Goal: Information Seeking & Learning: Learn about a topic

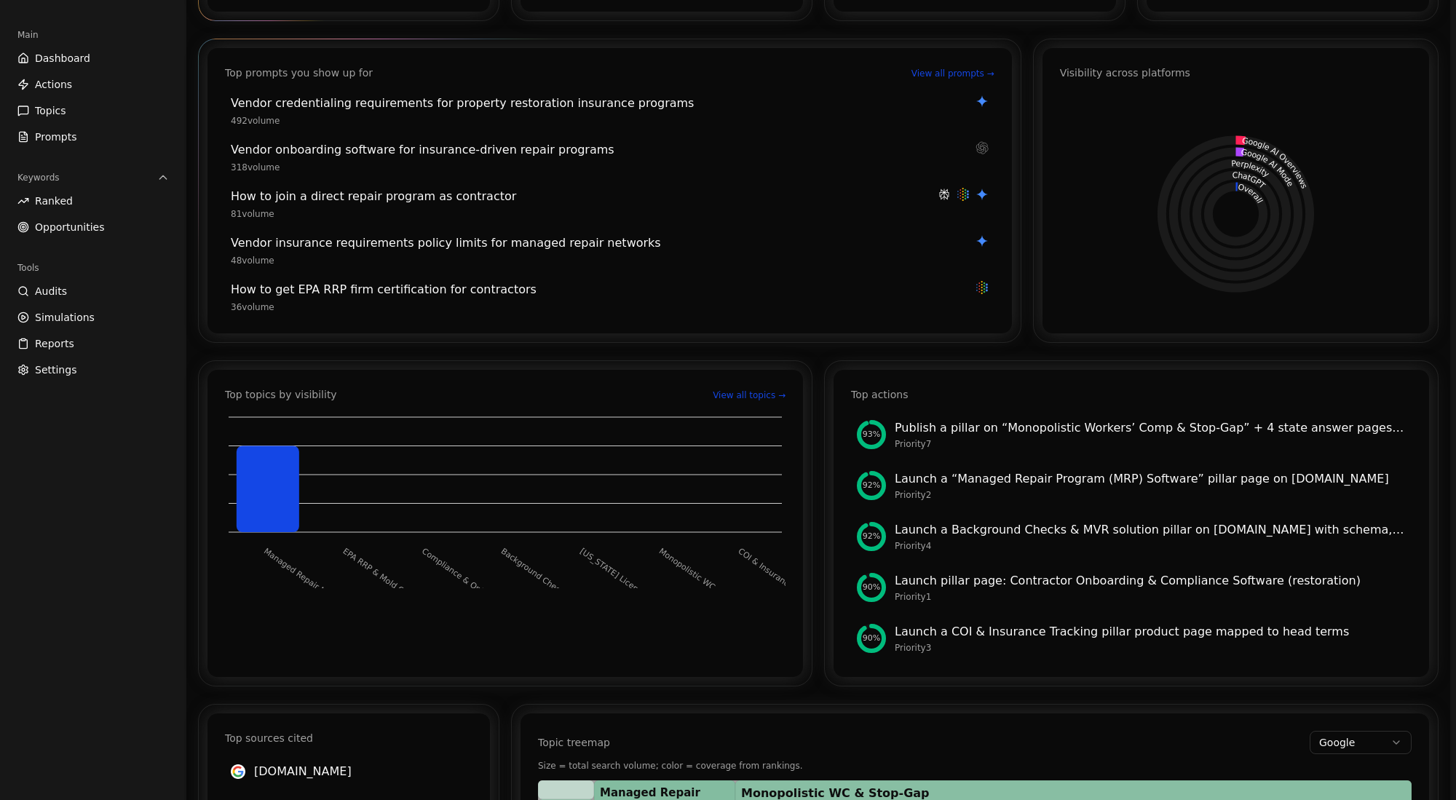
scroll to position [211, 0]
click at [1091, 429] on div "Publish a pillar on “Monopolistic Workers’ Comp & Stop‑Gap” + 4 state answer pa…" at bounding box center [1150, 427] width 511 height 17
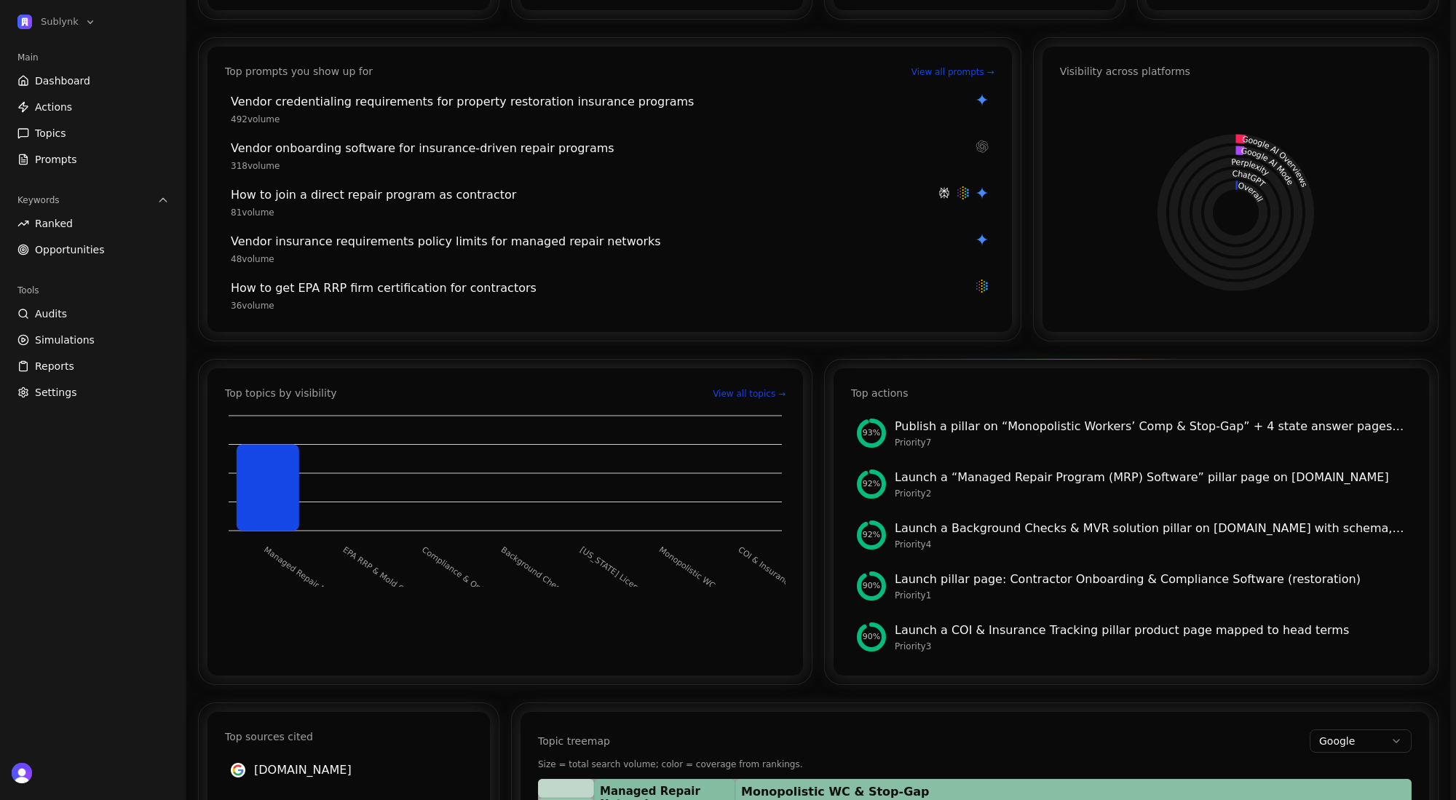
scroll to position [214, 0]
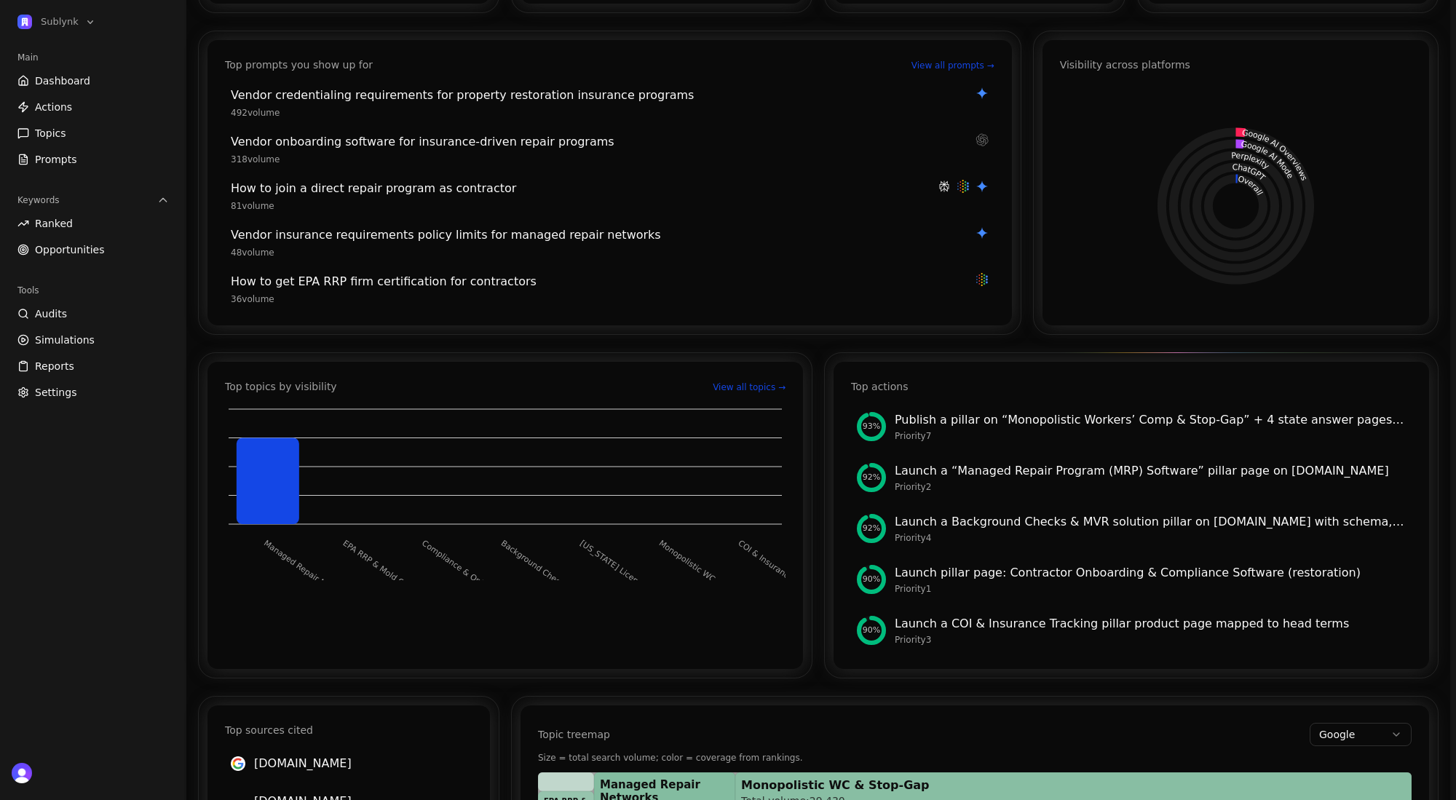
scroll to position [223, 0]
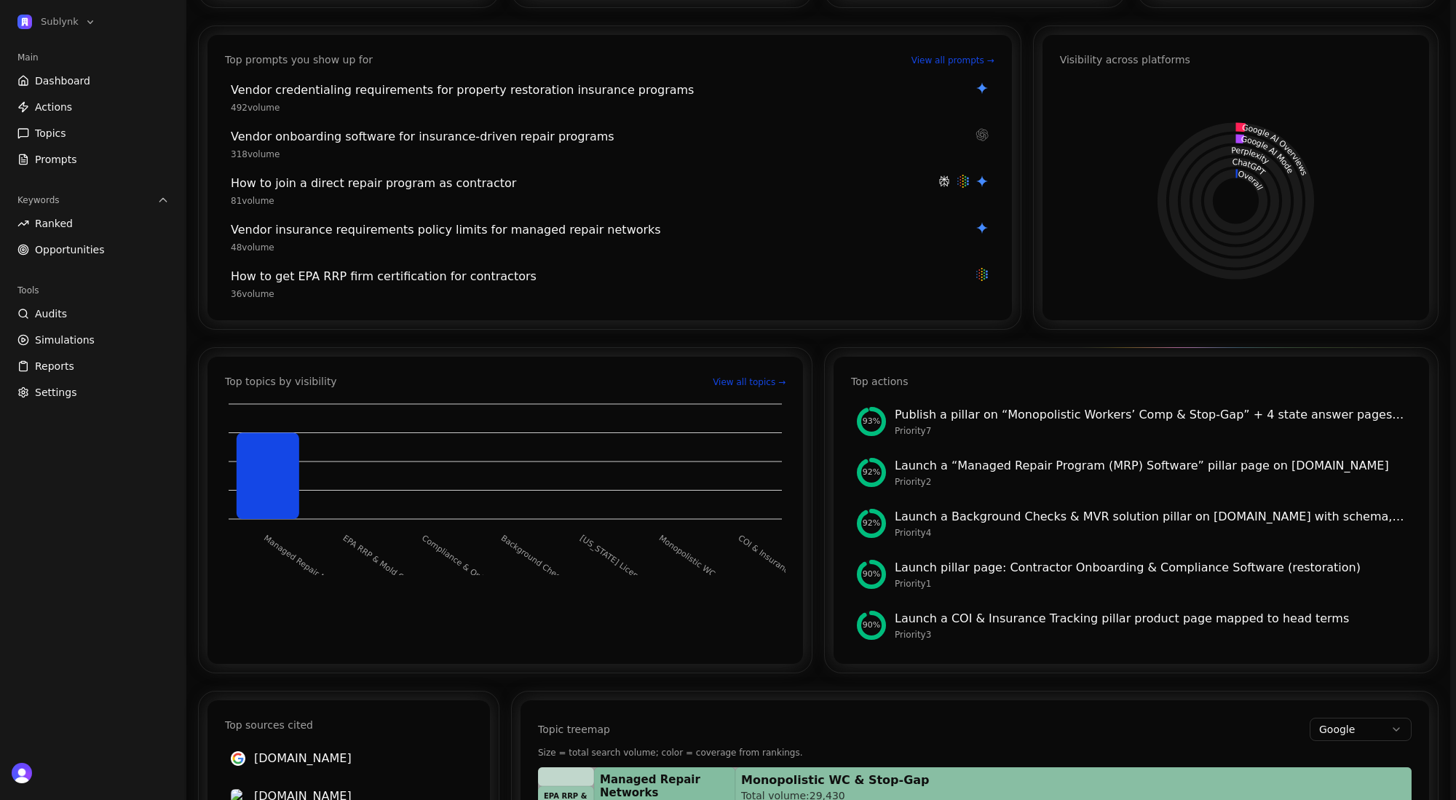
click at [1145, 476] on div "Priority 2" at bounding box center [1150, 482] width 511 height 12
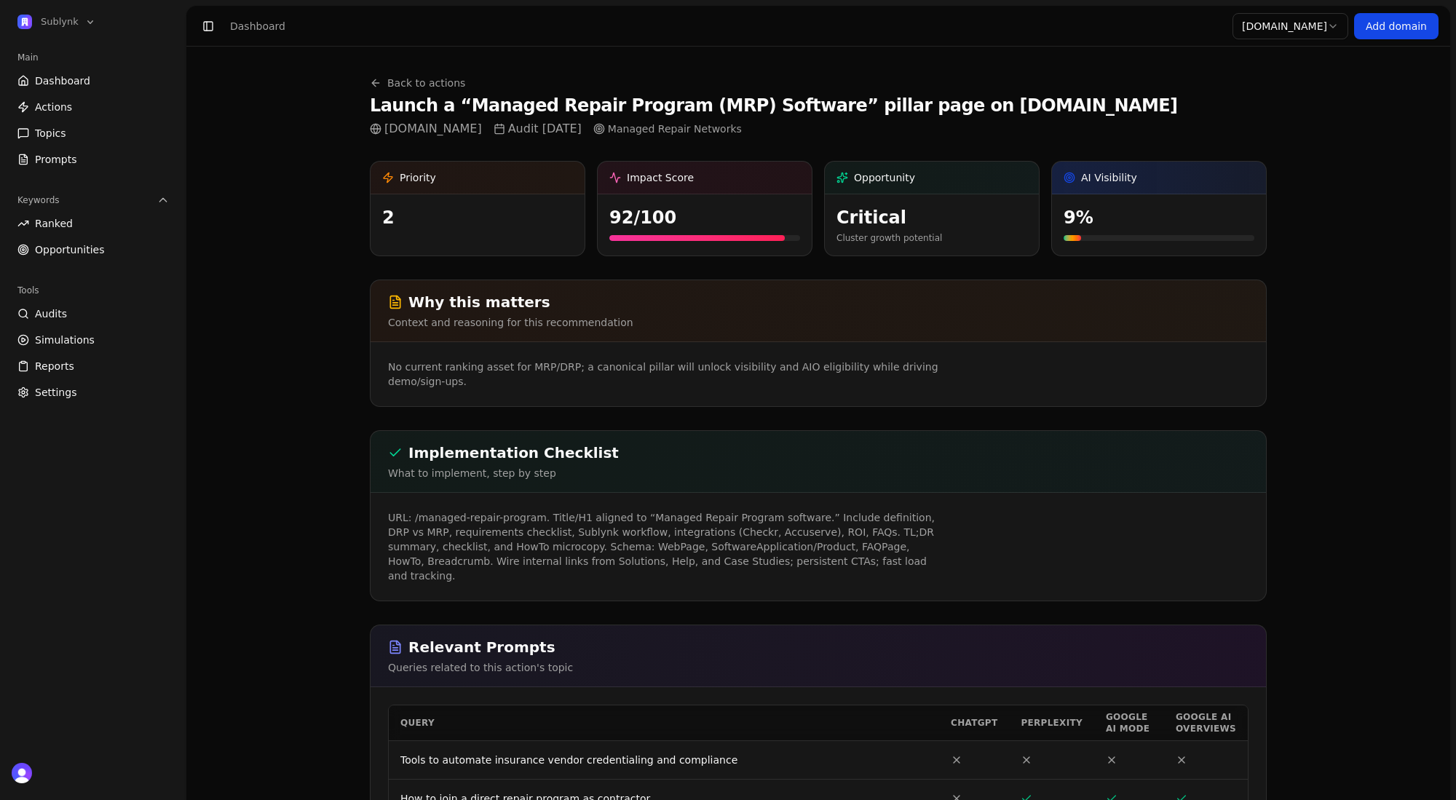
click at [99, 98] on link "Actions" at bounding box center [93, 106] width 163 height 23
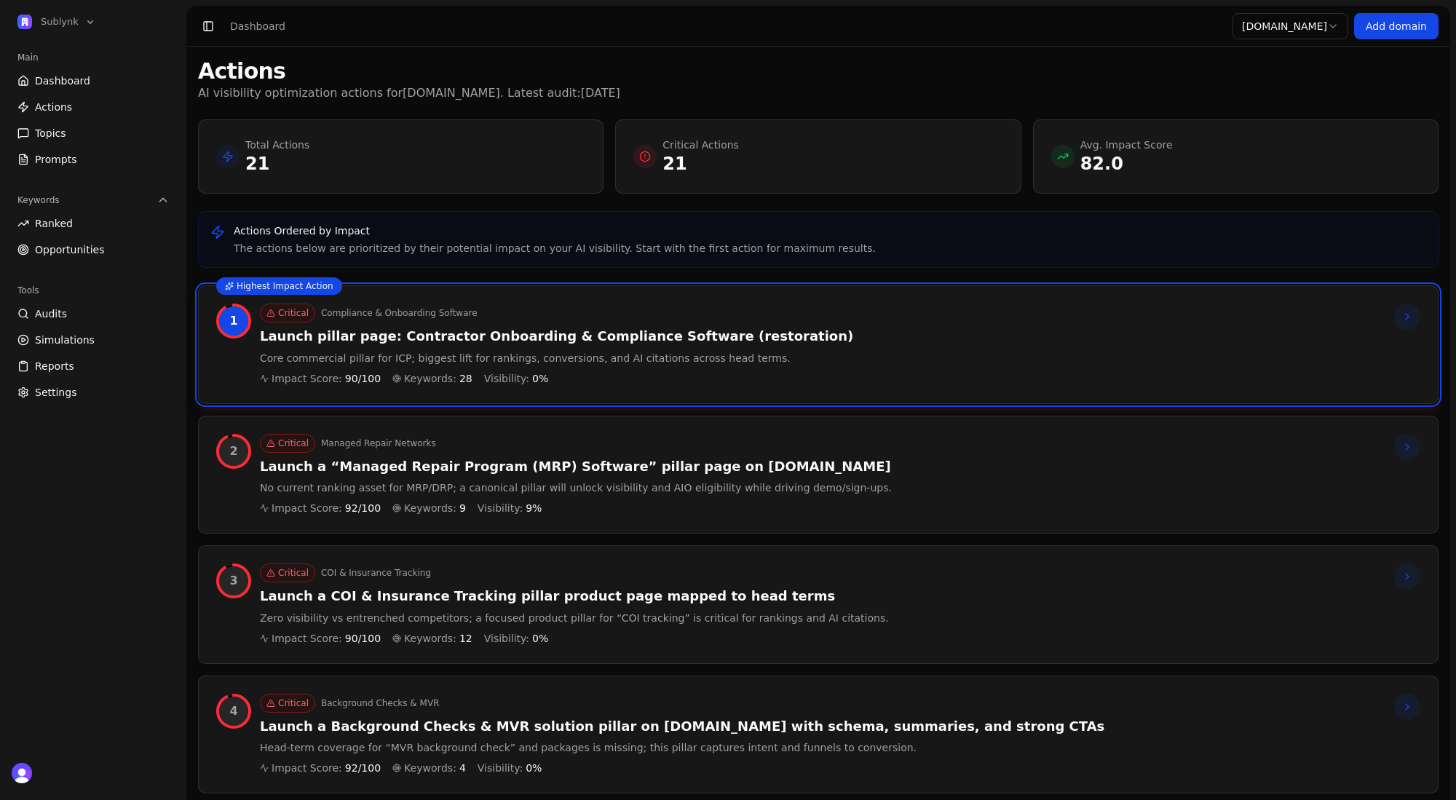
click at [81, 83] on span "Dashboard" at bounding box center [62, 81] width 55 height 15
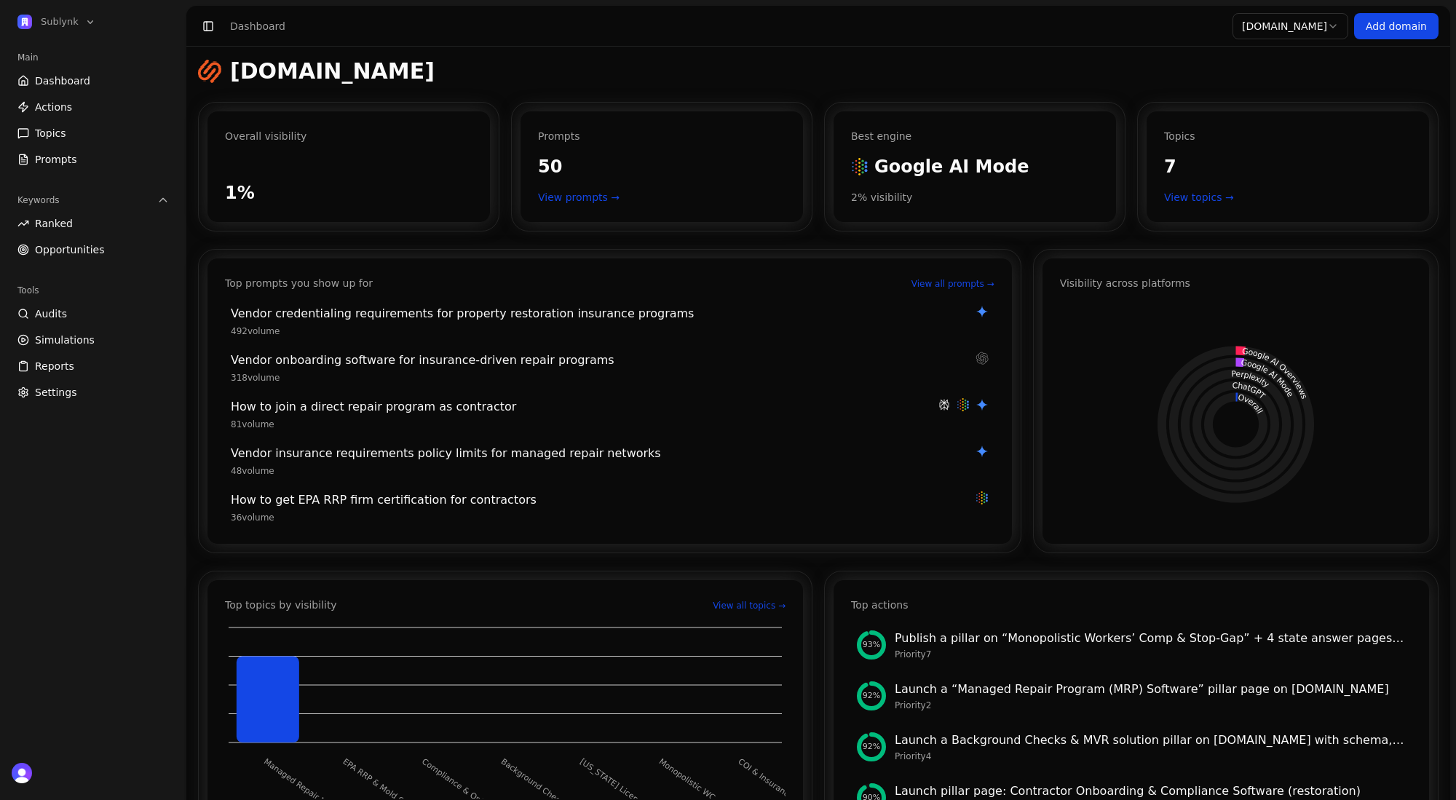
click at [67, 223] on span "Ranked" at bounding box center [54, 223] width 38 height 15
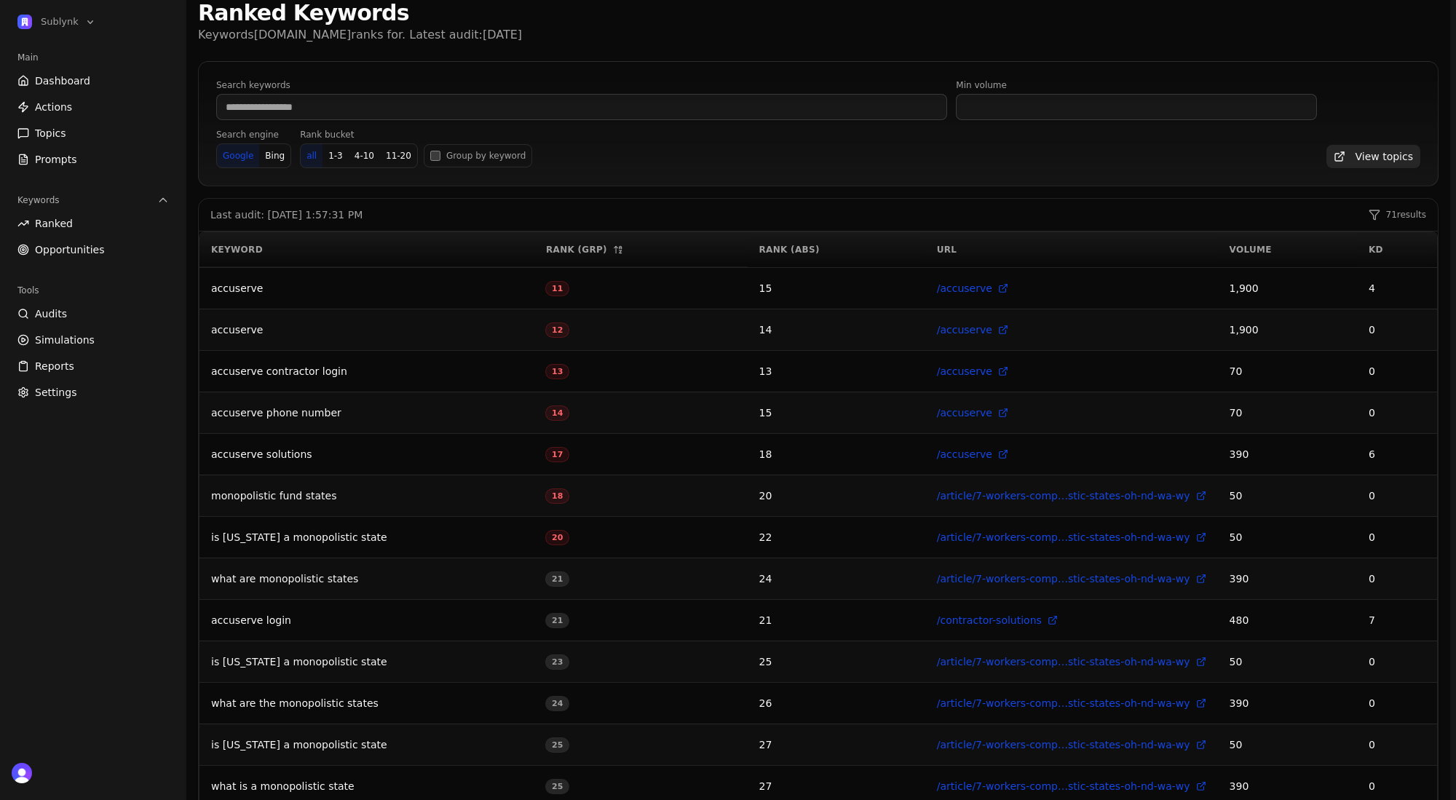
scroll to position [60, 0]
click at [278, 154] on button "Bing" at bounding box center [274, 153] width 31 height 23
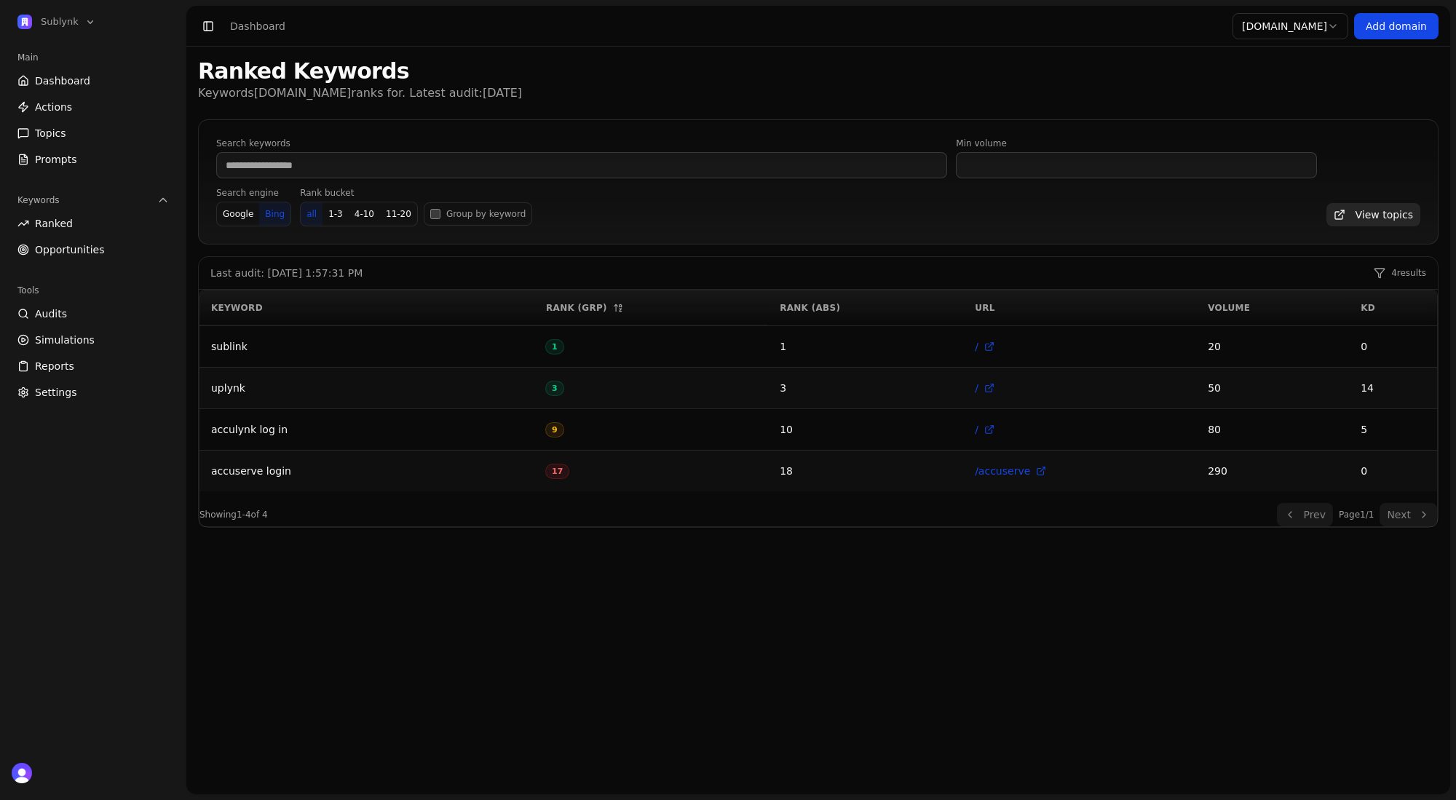
click at [221, 211] on button "Google" at bounding box center [238, 213] width 42 height 23
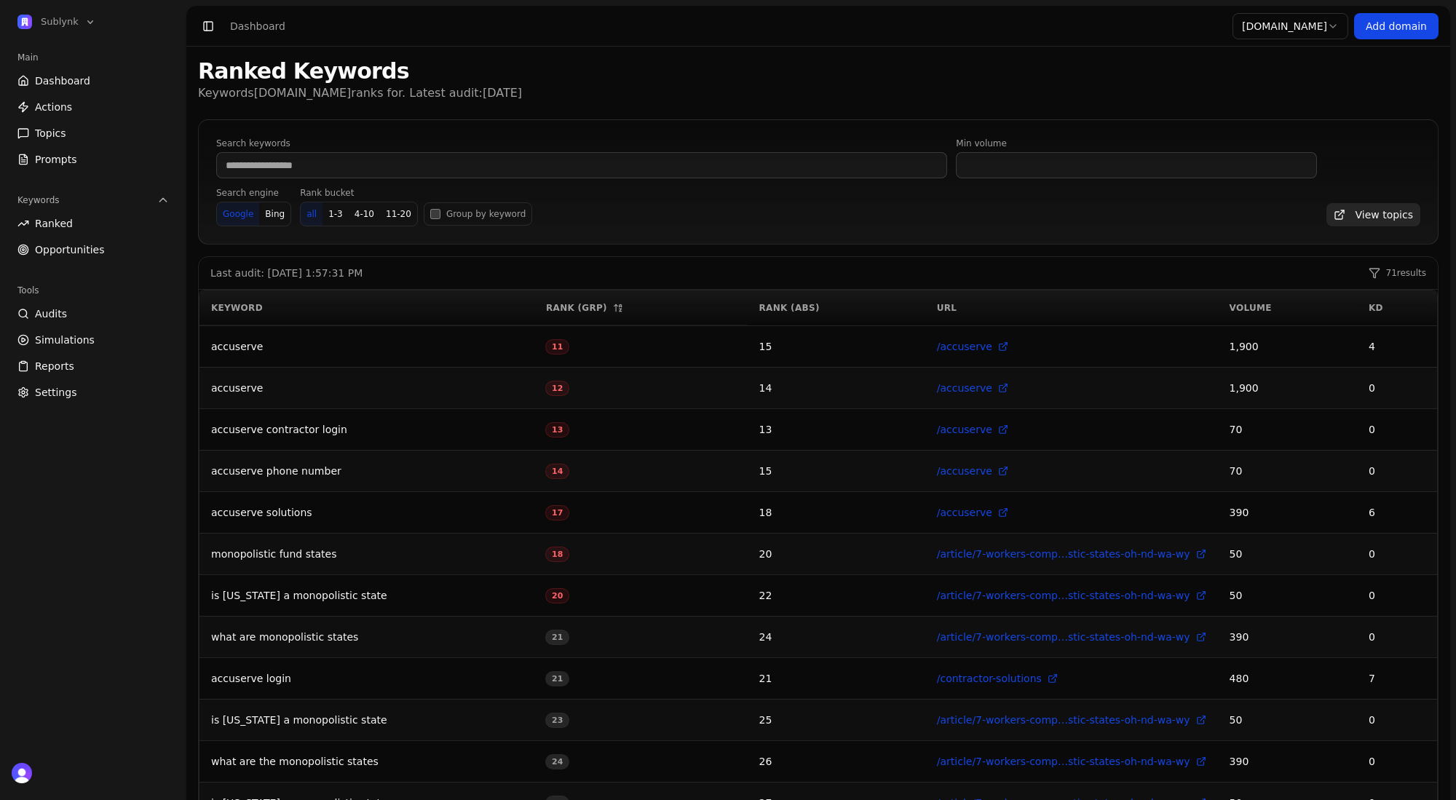
click at [88, 78] on link "Dashboard" at bounding box center [93, 80] width 163 height 23
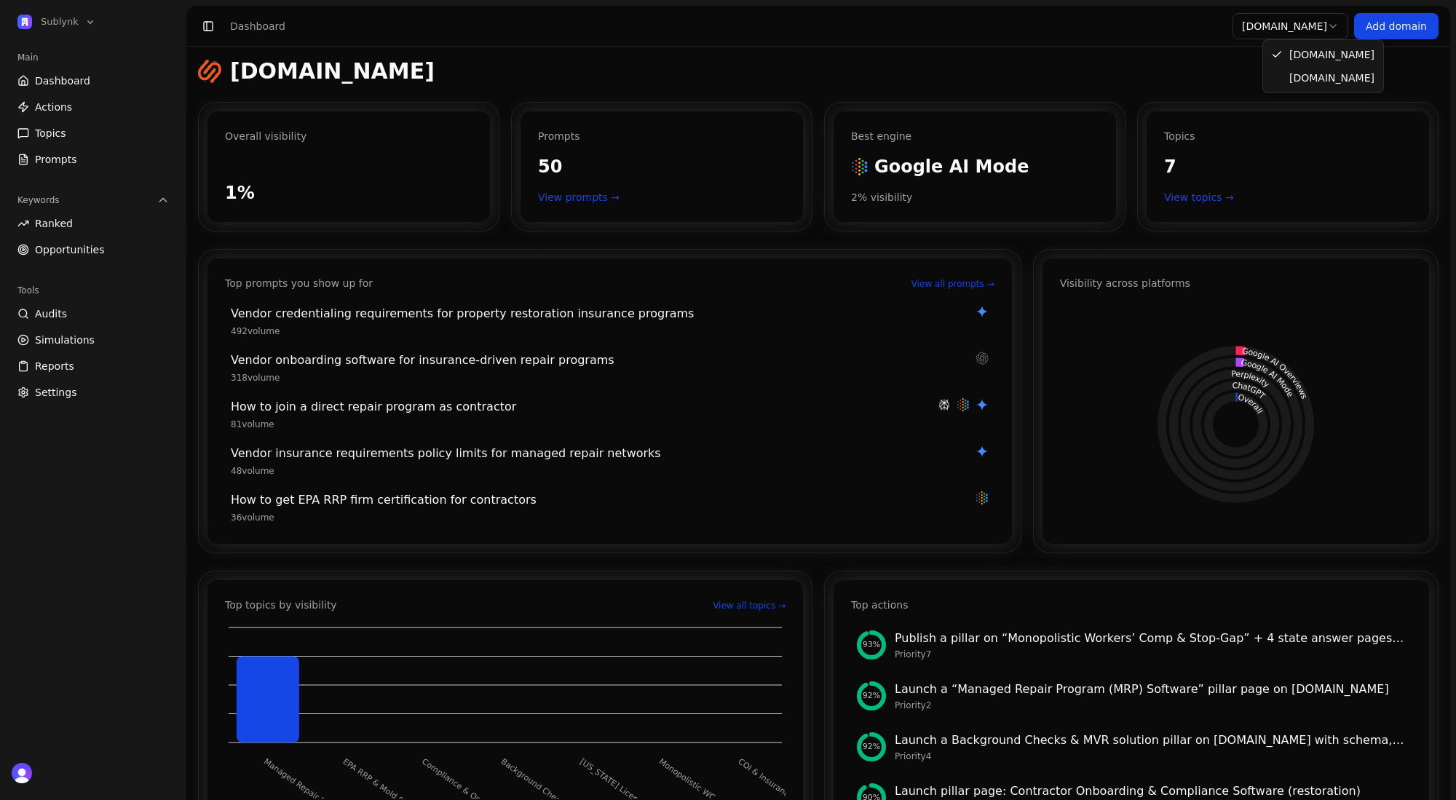
click at [1312, 31] on html "Sublynk Main Dashboard Actions Topics Prompts Keywords Ranked Opportunities Too…" at bounding box center [728, 400] width 1456 height 800
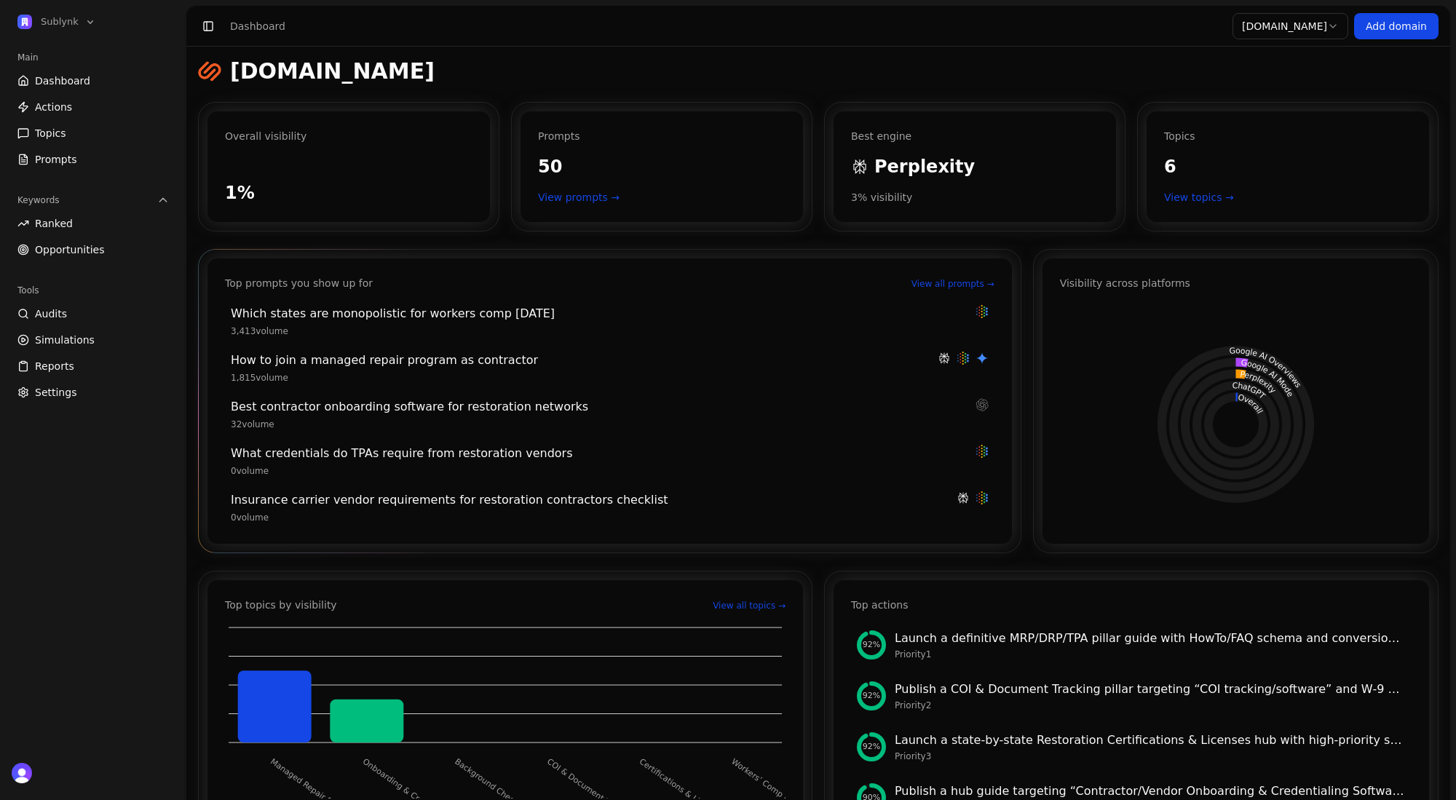
click at [384, 406] on div "Best contractor onboarding software for restoration networks" at bounding box center [599, 406] width 736 height 17
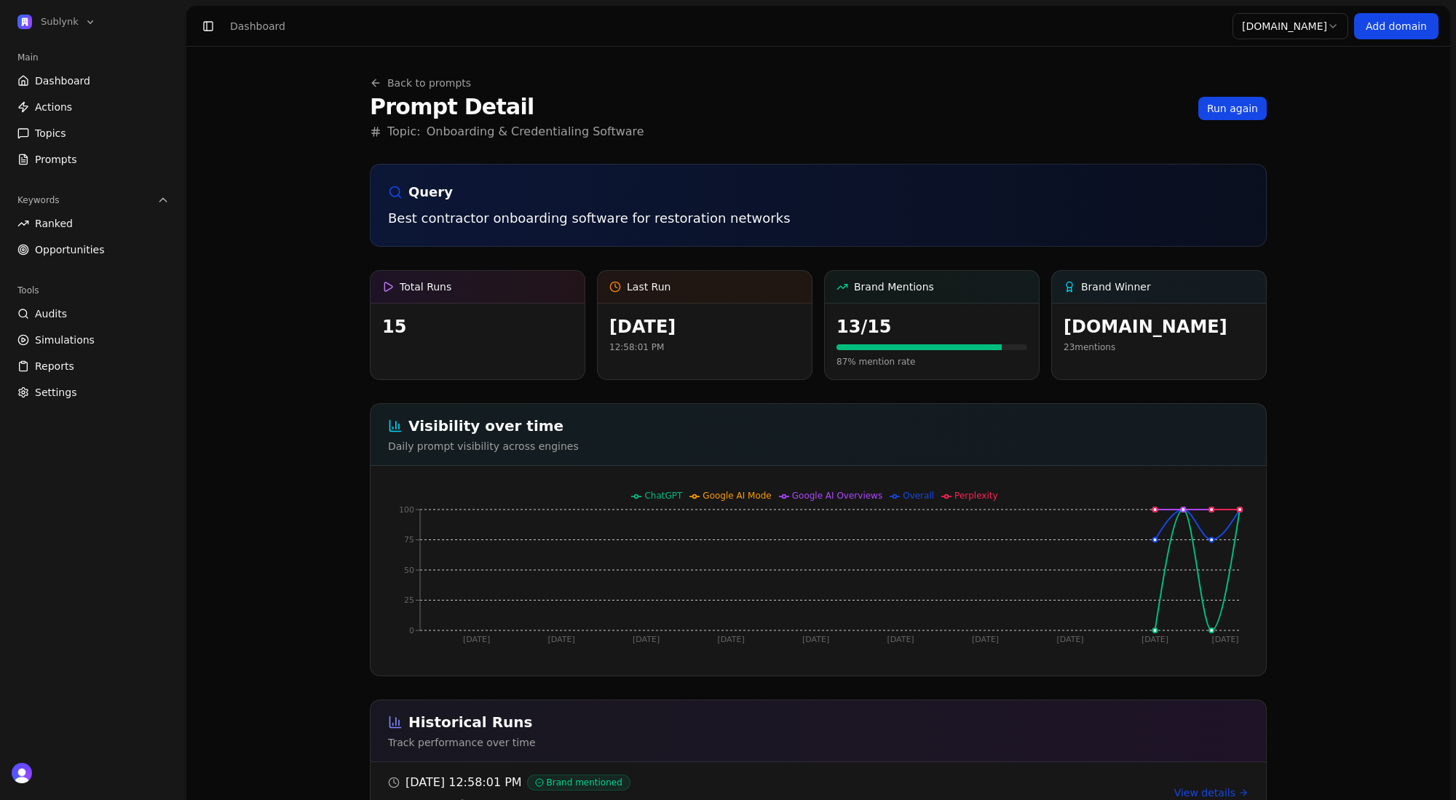
click at [60, 152] on span "Prompts" at bounding box center [56, 159] width 42 height 15
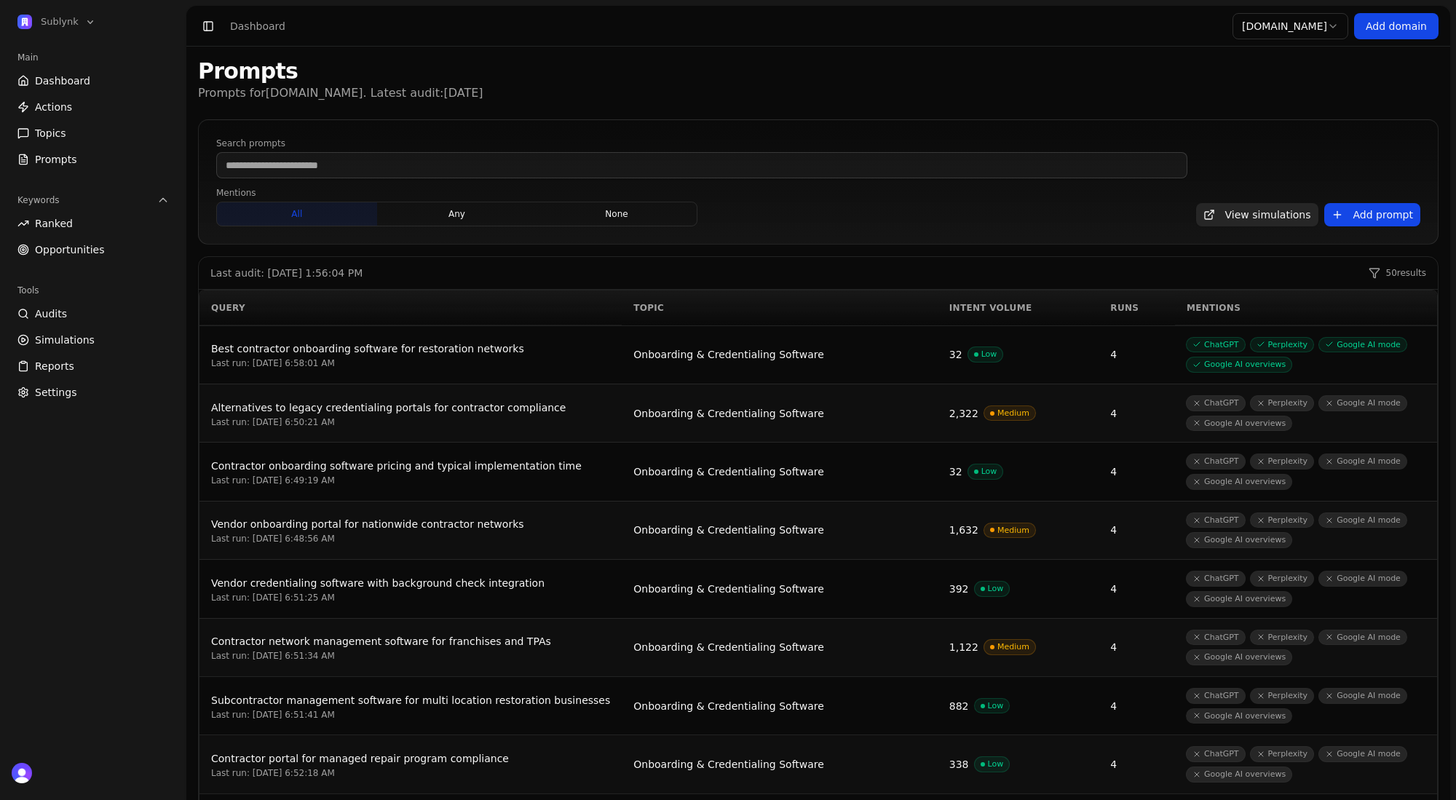
click at [437, 161] on input at bounding box center [701, 165] width 971 height 26
click at [441, 585] on div "Vendor credentialing software with background check integration" at bounding box center [410, 582] width 399 height 17
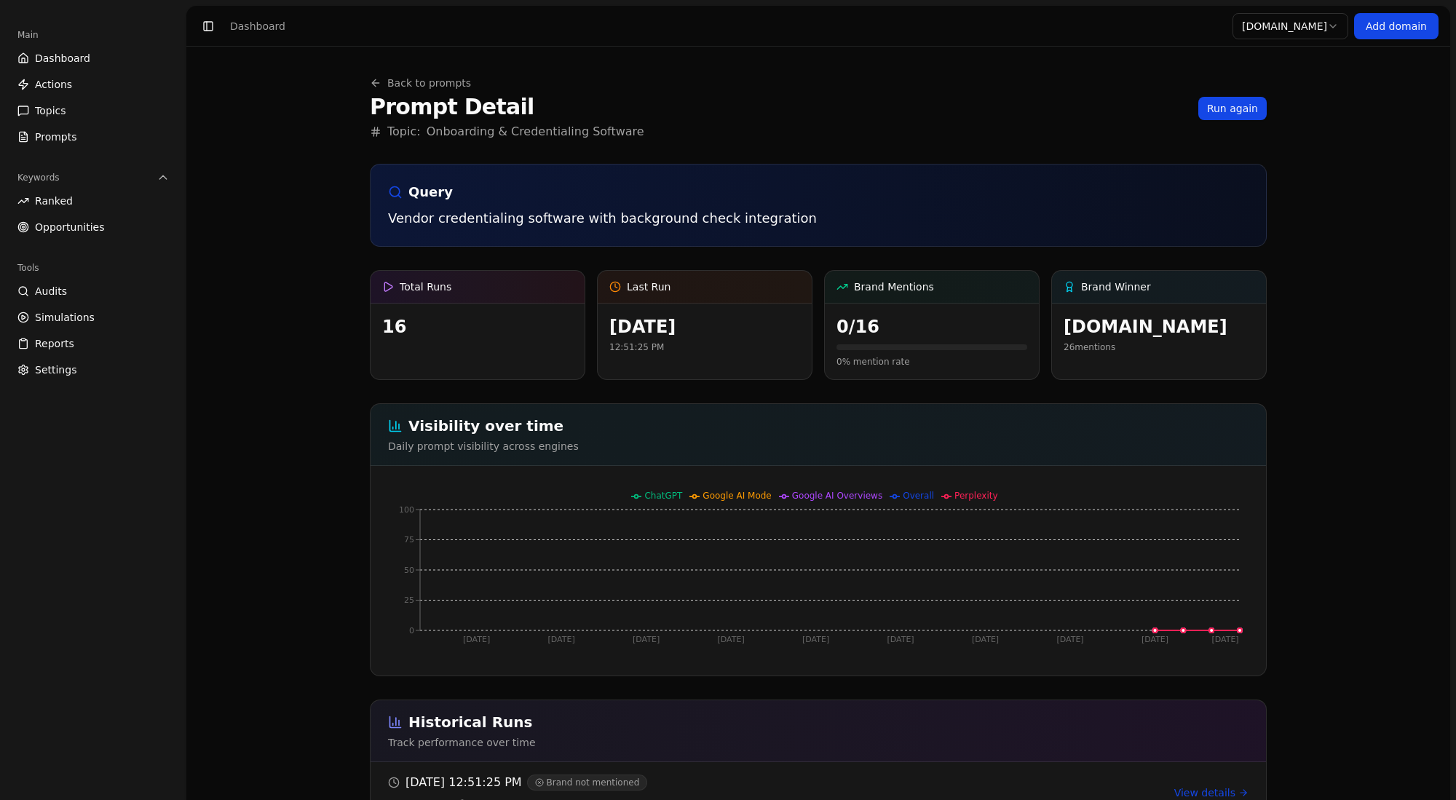
click at [386, 84] on link "Back to prompts" at bounding box center [420, 83] width 101 height 15
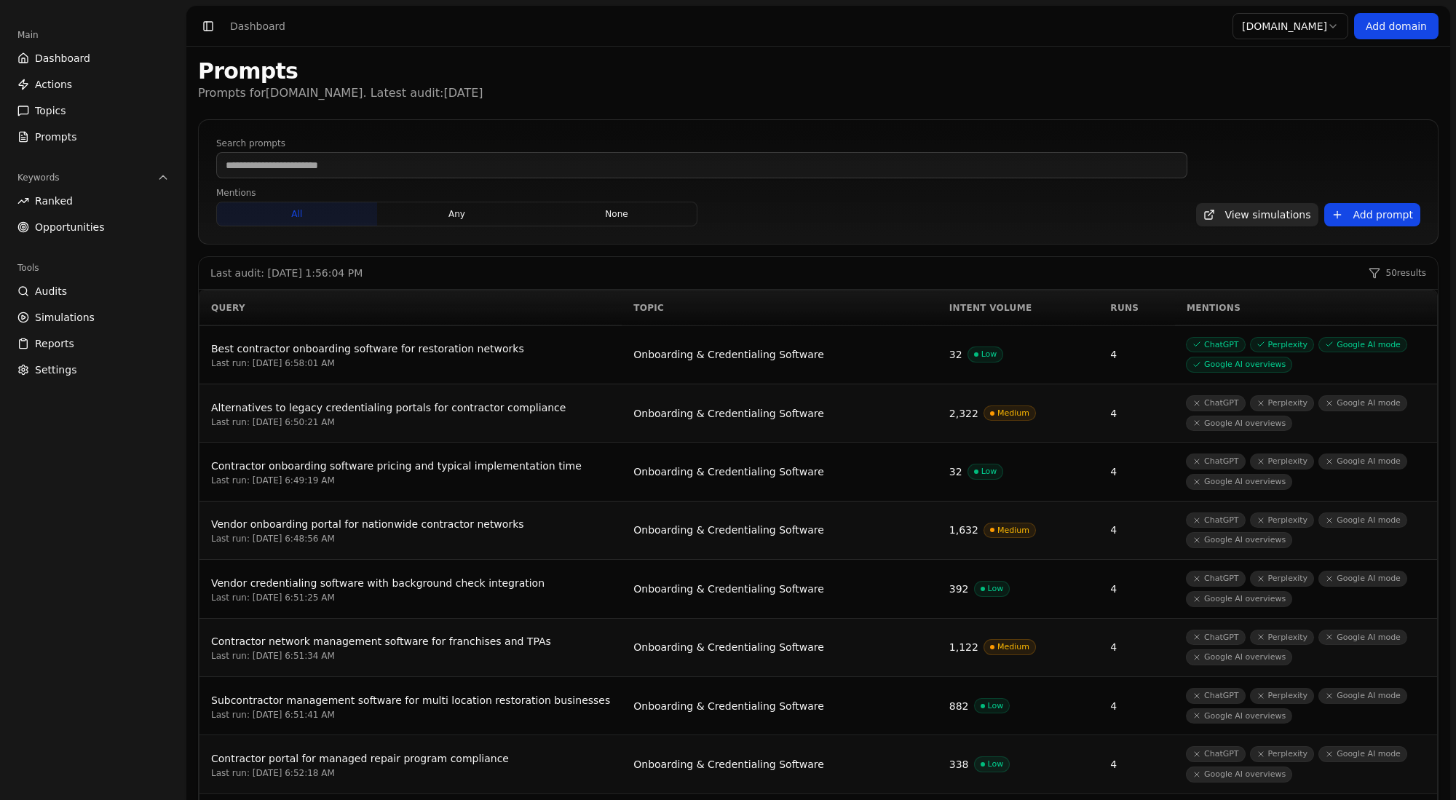
click at [65, 81] on span "Actions" at bounding box center [53, 84] width 37 height 15
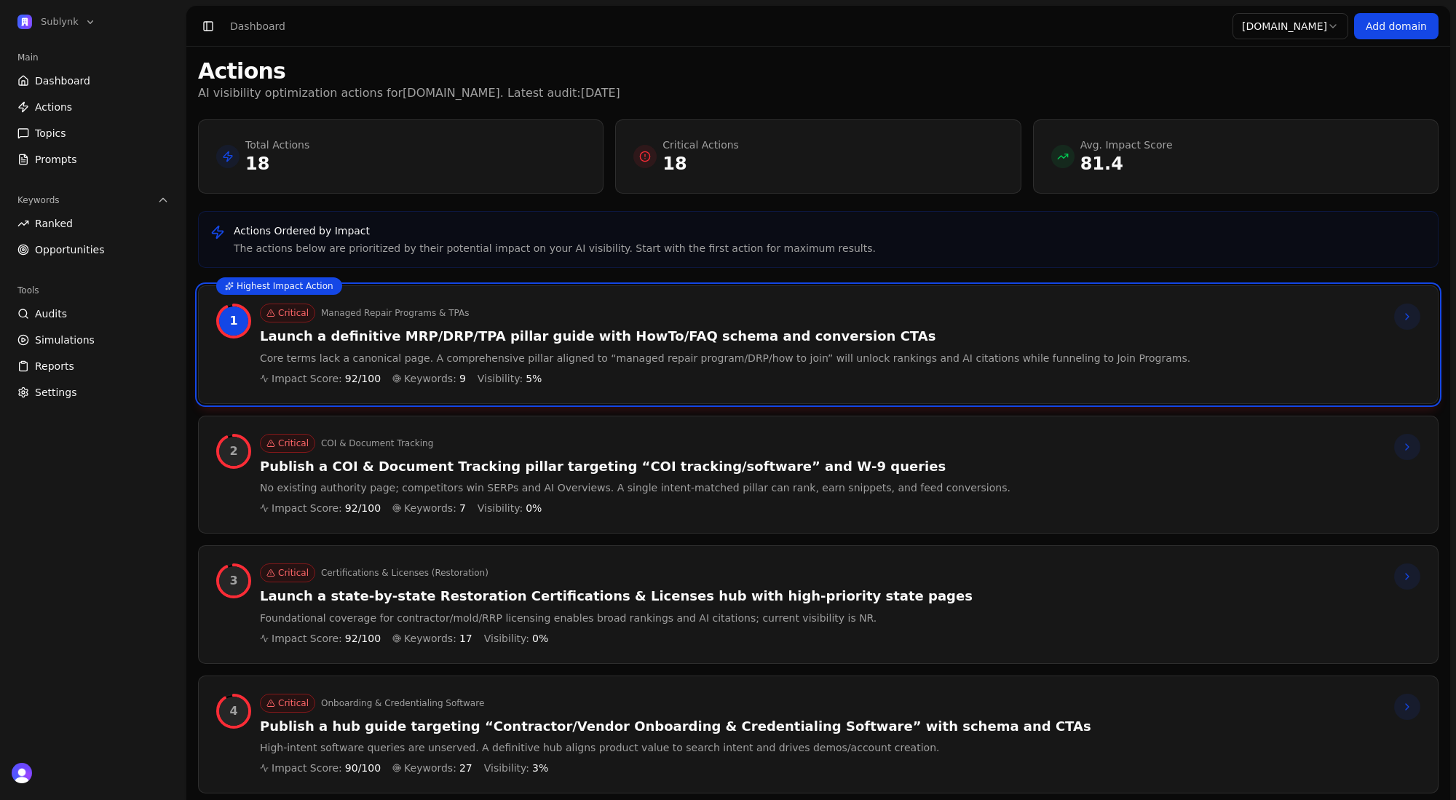
click at [87, 250] on span "Opportunities" at bounding box center [70, 249] width 70 height 15
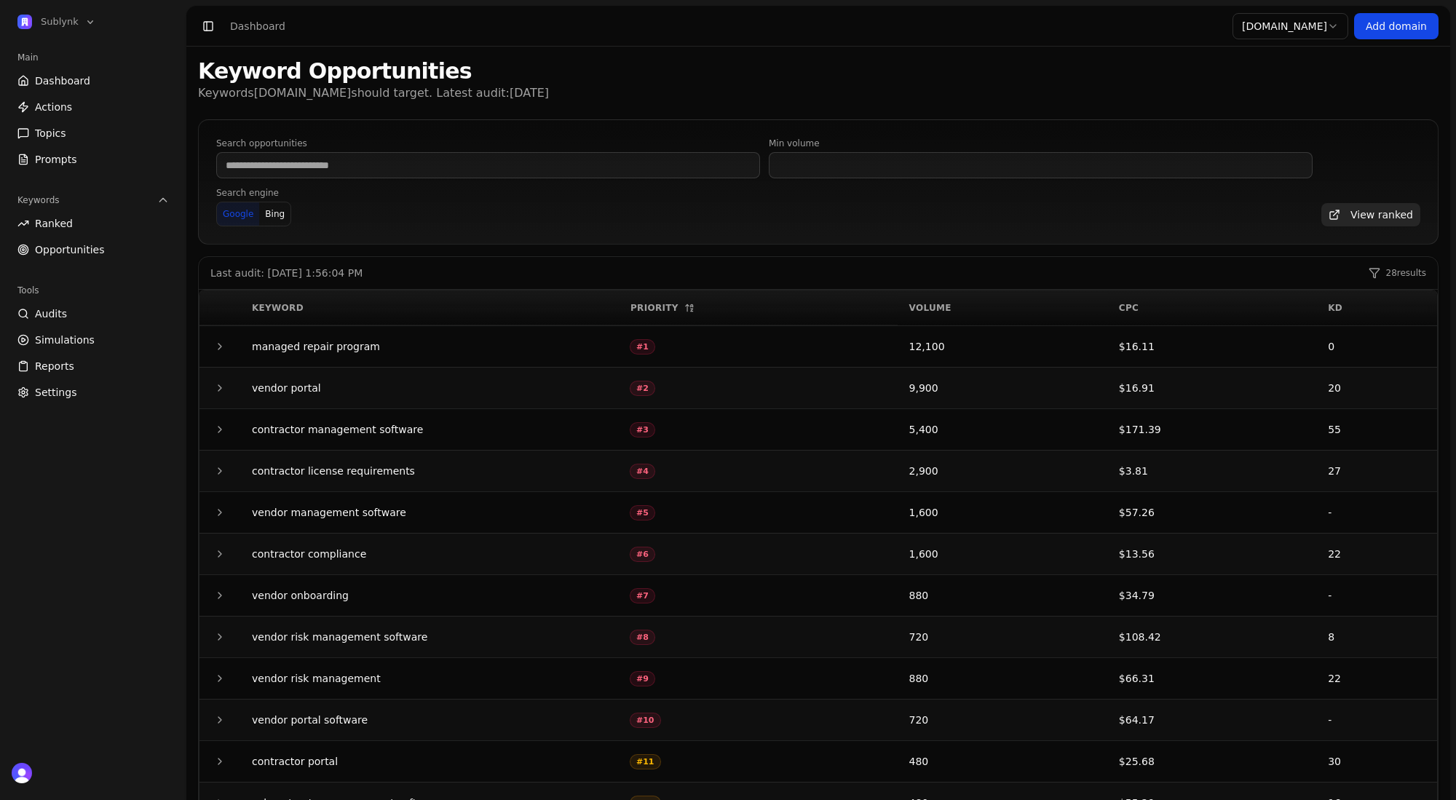
click at [220, 430] on icon "button" at bounding box center [219, 430] width 3 height 6
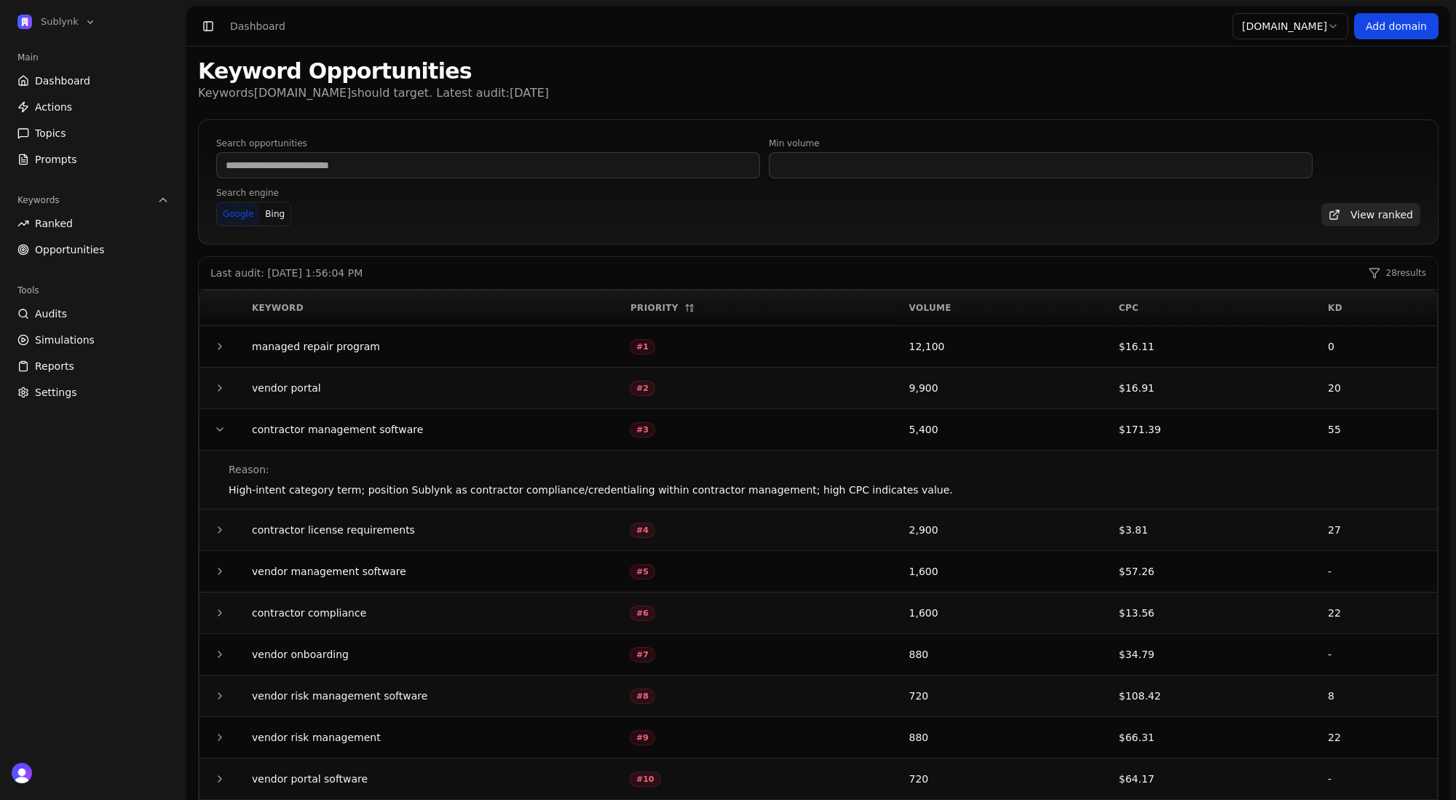
click at [220, 430] on icon "button" at bounding box center [220, 429] width 6 height 3
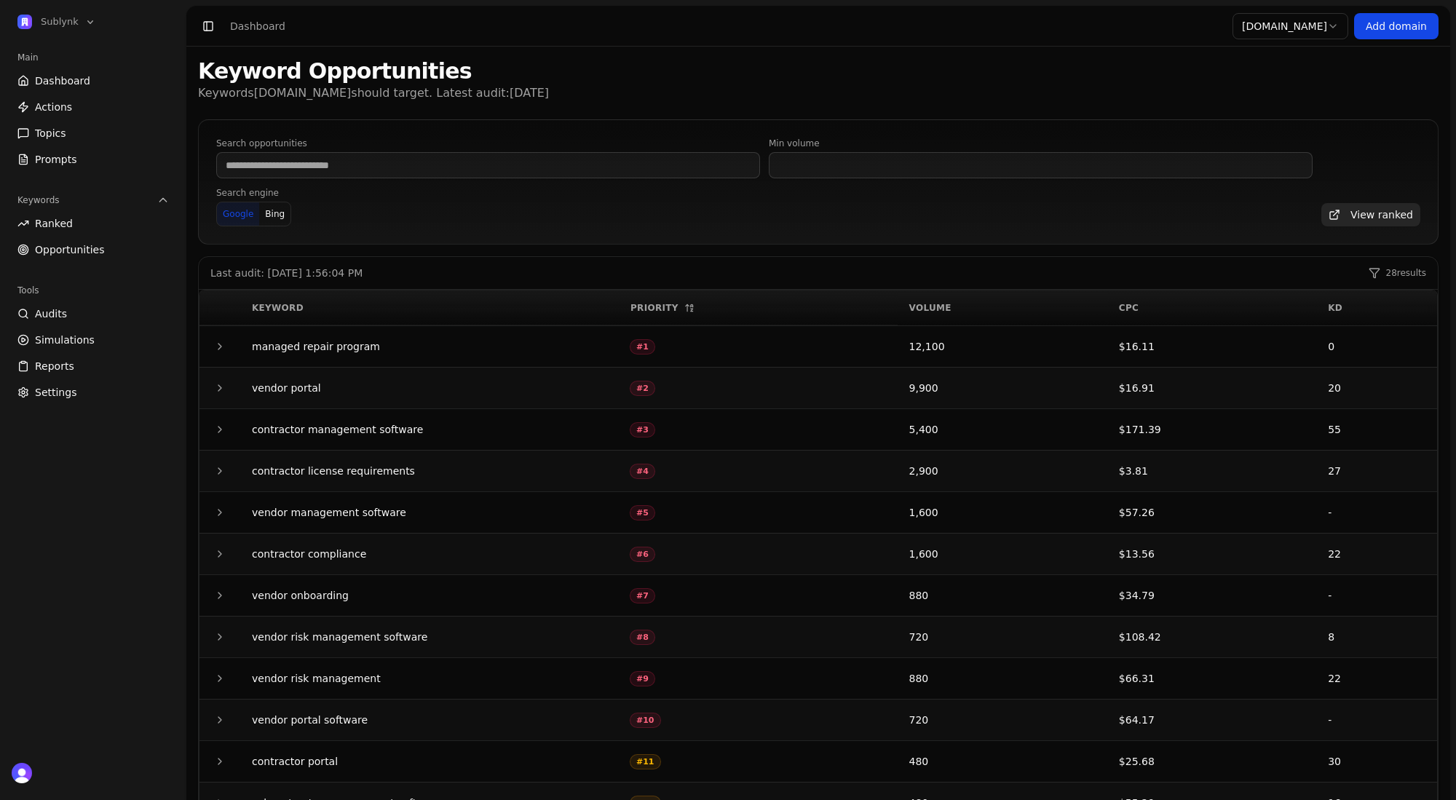
click at [220, 430] on icon "button" at bounding box center [219, 430] width 3 height 6
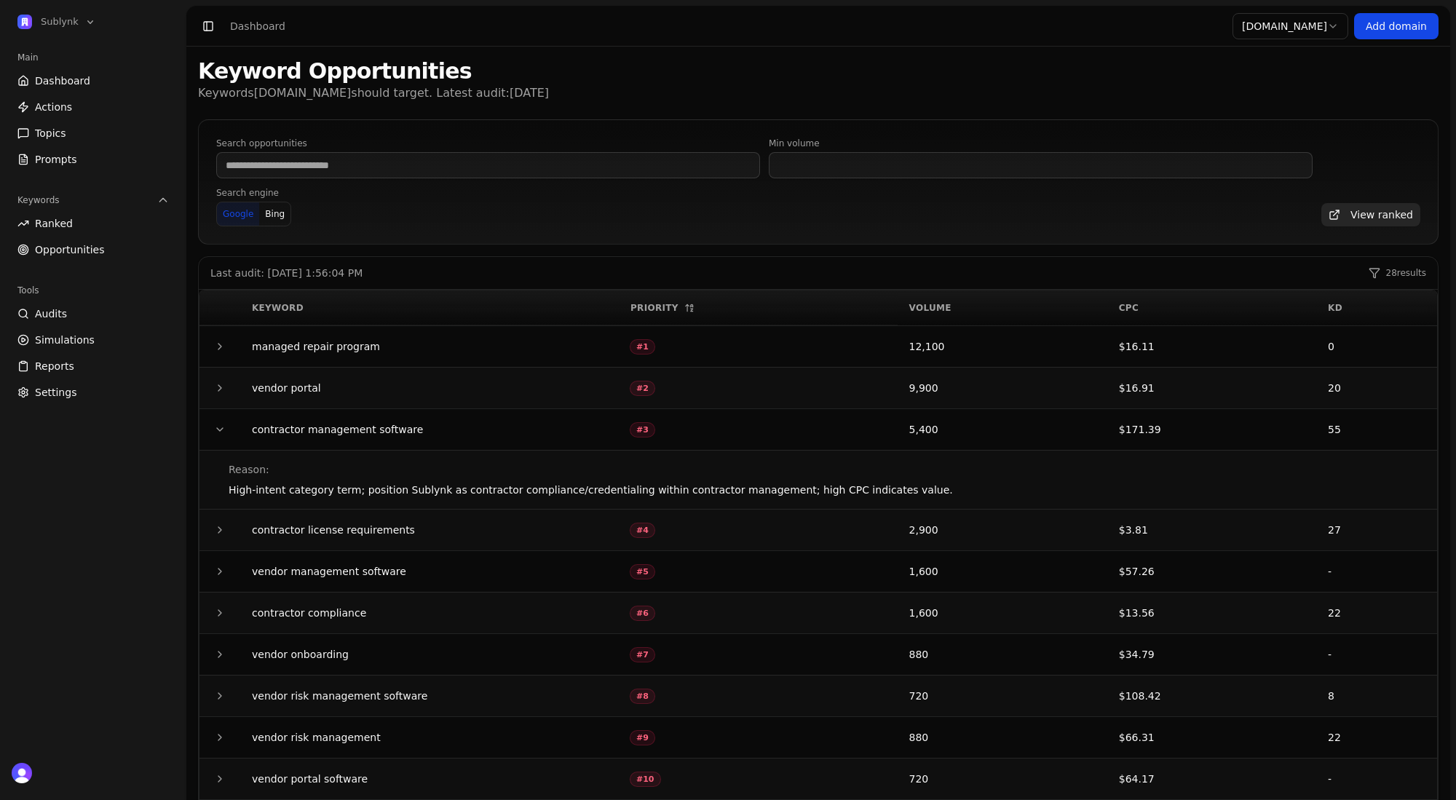
click at [69, 124] on link "Topics" at bounding box center [93, 133] width 163 height 23
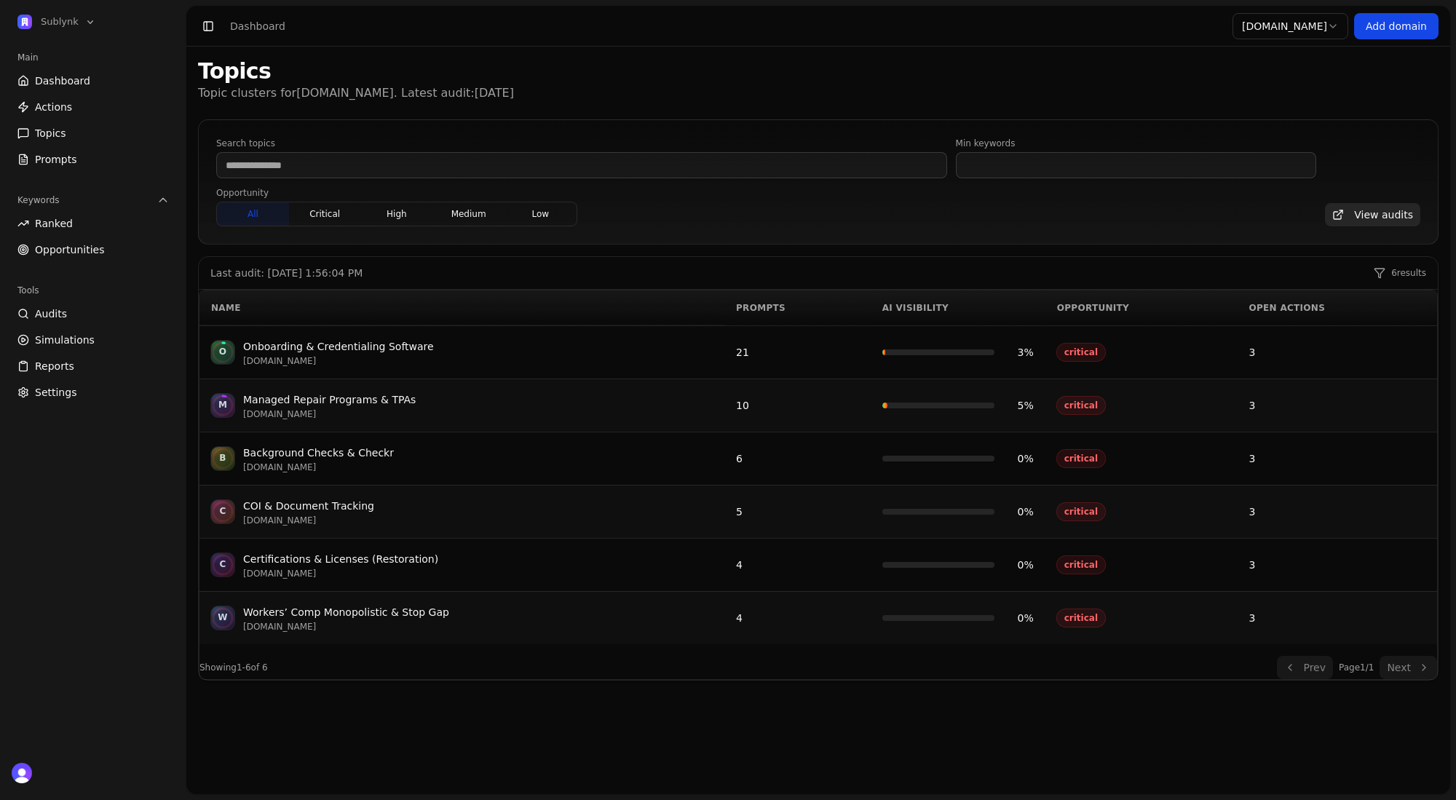
click at [384, 344] on div "Onboarding & Credentialing Software" at bounding box center [338, 346] width 191 height 17
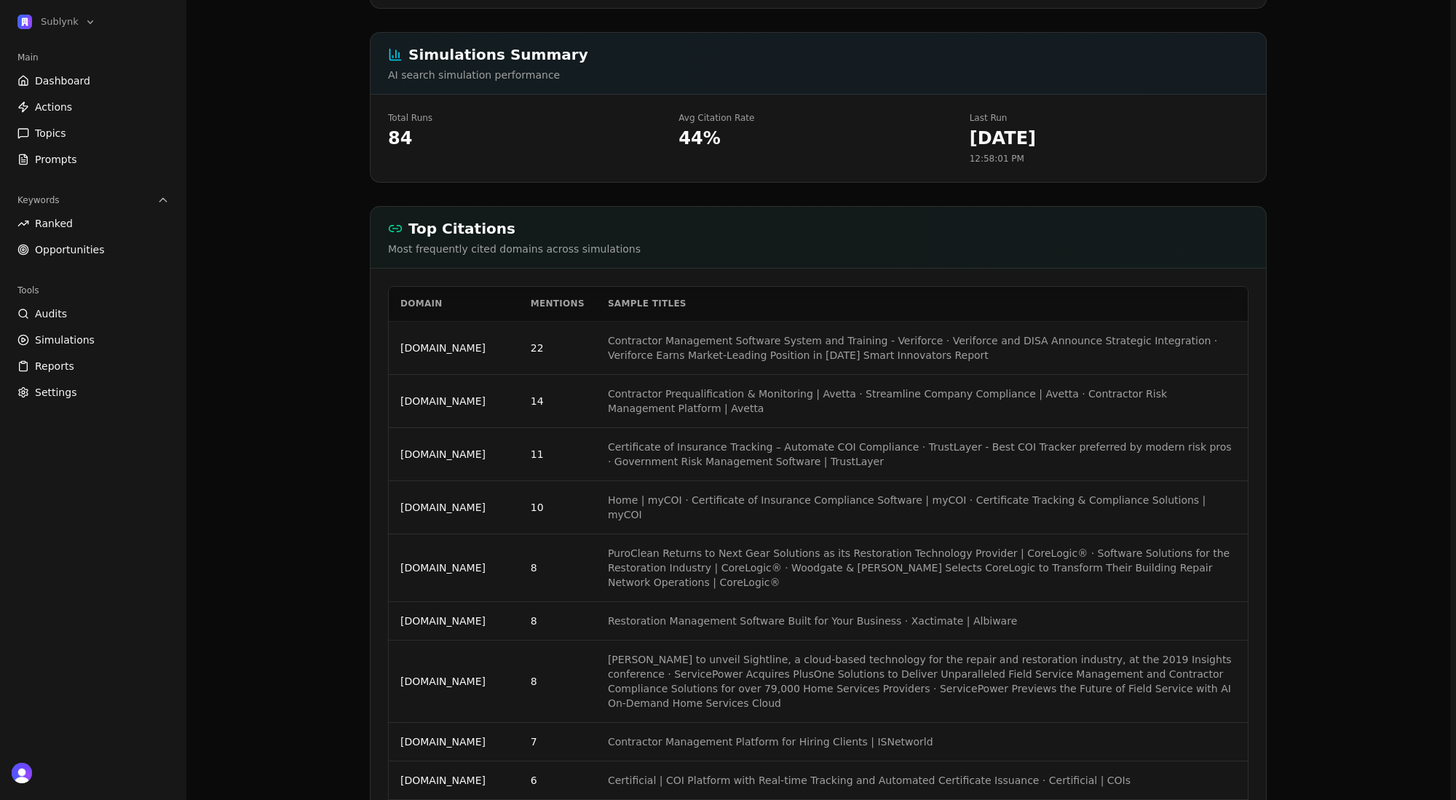
scroll to position [1514, 0]
click at [437, 350] on td "veriforce.com" at bounding box center [454, 348] width 130 height 53
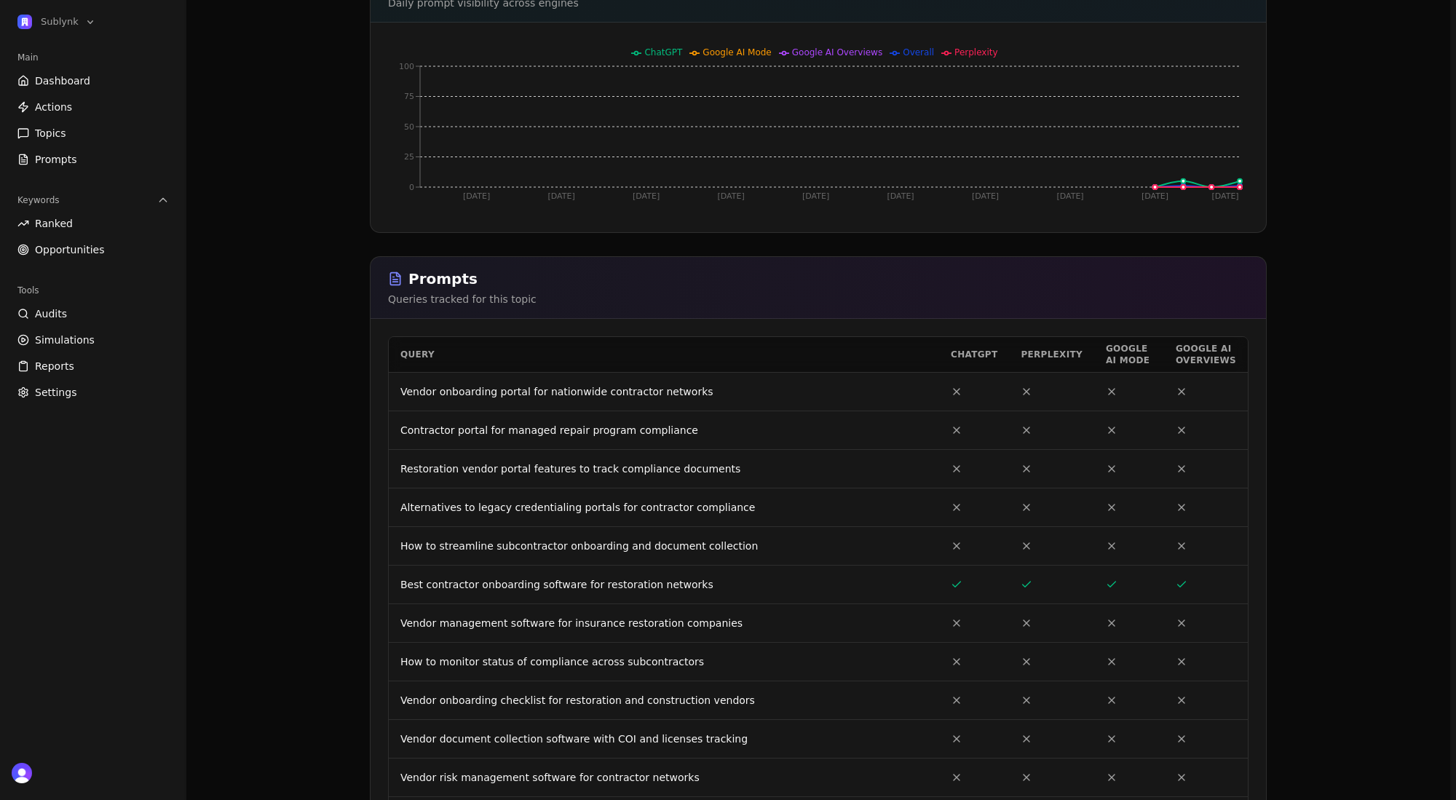
scroll to position [292, 0]
